Goal: Task Accomplishment & Management: Manage account settings

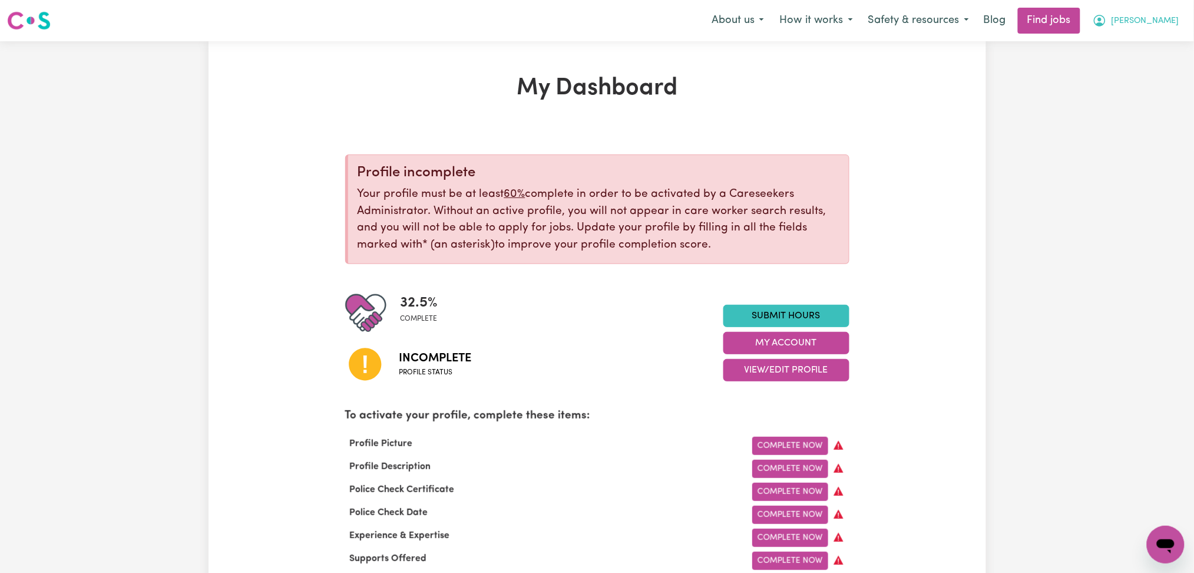
click at [1167, 22] on span "[PERSON_NAME]" at bounding box center [1146, 21] width 68 height 13
click at [1147, 79] on link "Logout" at bounding box center [1140, 90] width 93 height 22
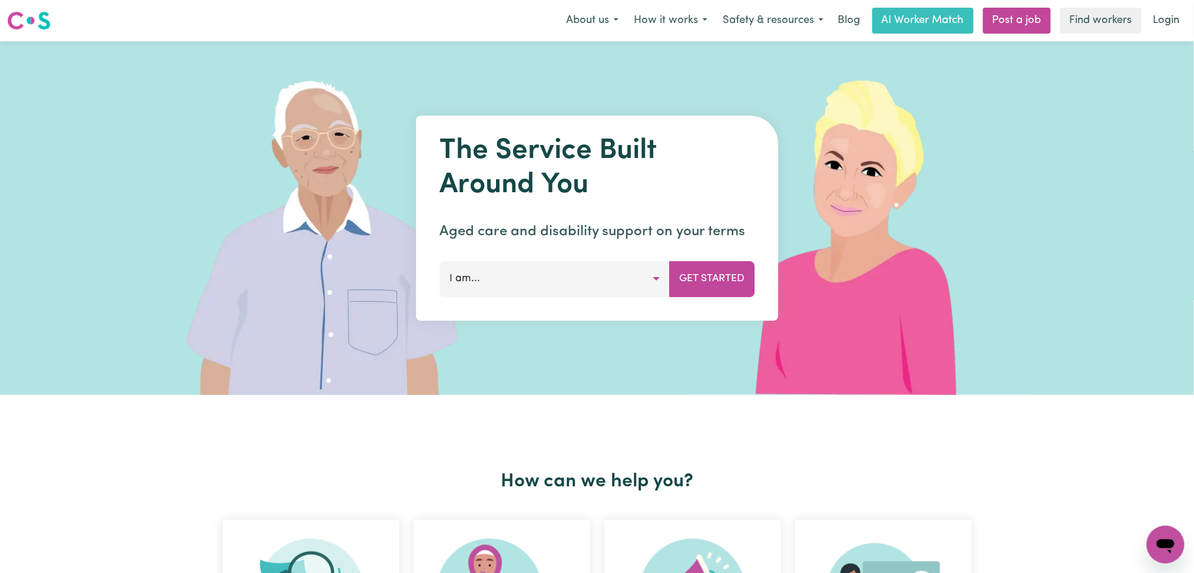
click at [1161, 24] on link "Login" at bounding box center [1167, 21] width 41 height 26
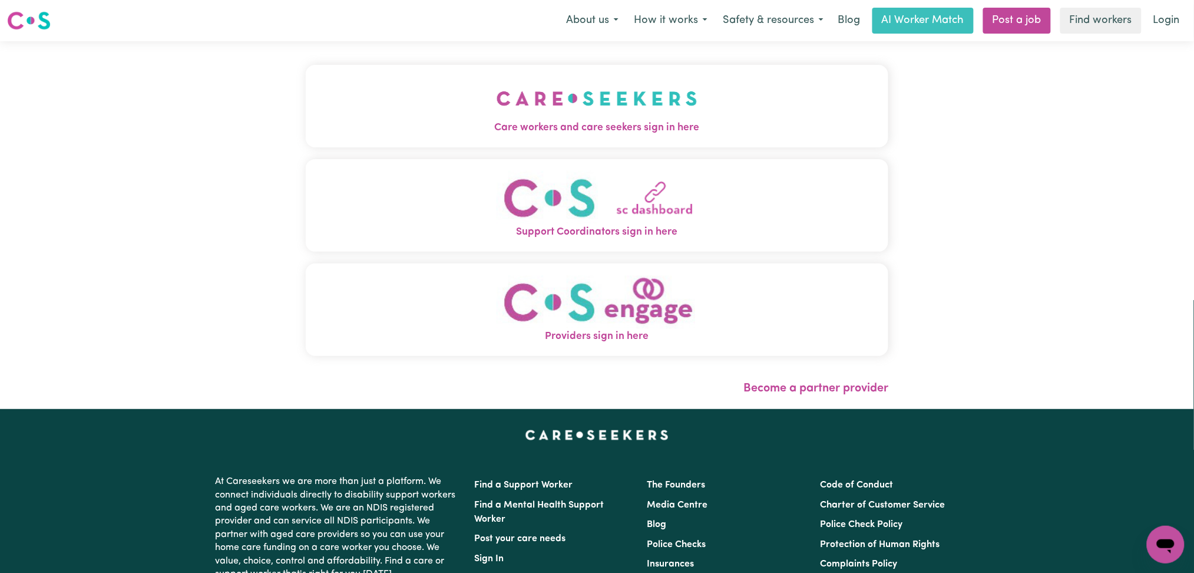
click at [497, 111] on img "Care workers and care seekers sign in here" at bounding box center [597, 99] width 201 height 44
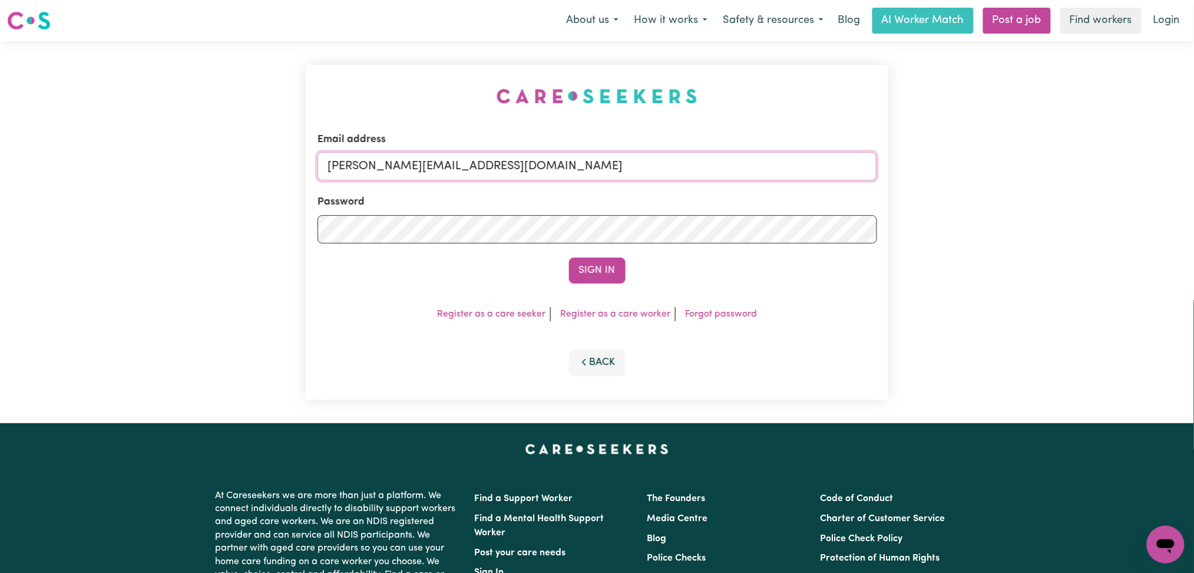
click at [493, 159] on input "[PERSON_NAME][EMAIL_ADDRESS][DOMAIN_NAME]" at bounding box center [598, 166] width 560 height 28
drag, startPoint x: 389, startPoint y: 163, endPoint x: 715, endPoint y: 178, distance: 326.2
click at [717, 178] on input "Superuser~[EMAIL_ADDRESS][DOMAIN_NAME]" at bounding box center [598, 166] width 560 height 28
type input "Superuser~[EMAIL_ADDRESS][DOMAIN_NAME]"
click at [599, 277] on button "Sign In" at bounding box center [597, 271] width 57 height 26
